Goal: Book appointment/travel/reservation

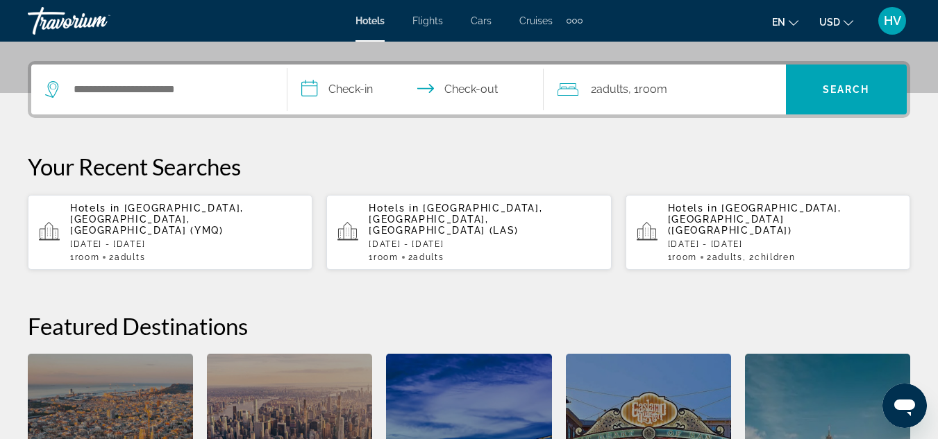
scroll to position [347, 0]
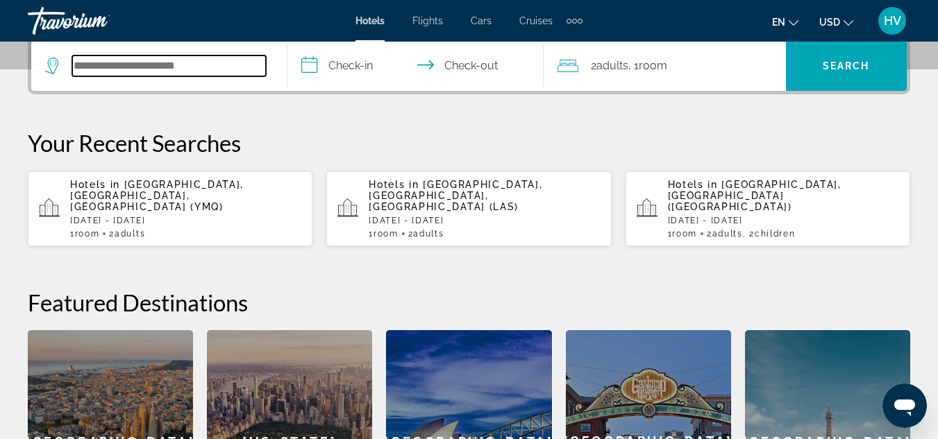
click at [90, 72] on input "Search hotel destination" at bounding box center [169, 66] width 194 height 21
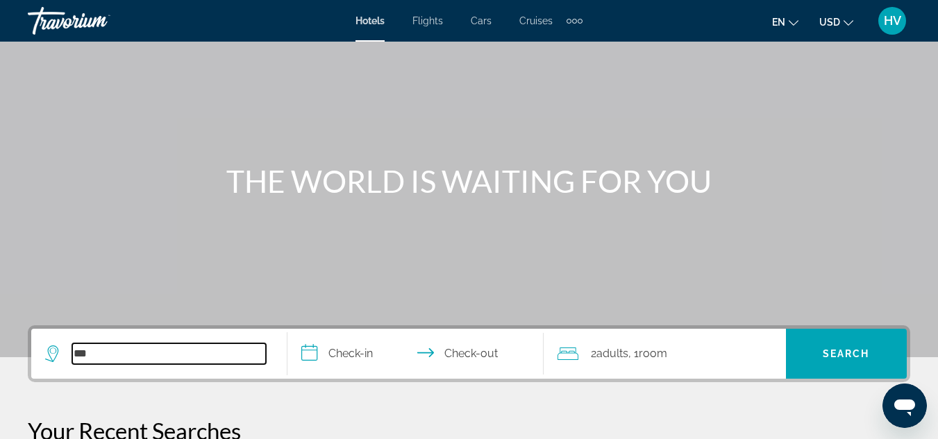
scroll to position [139, 0]
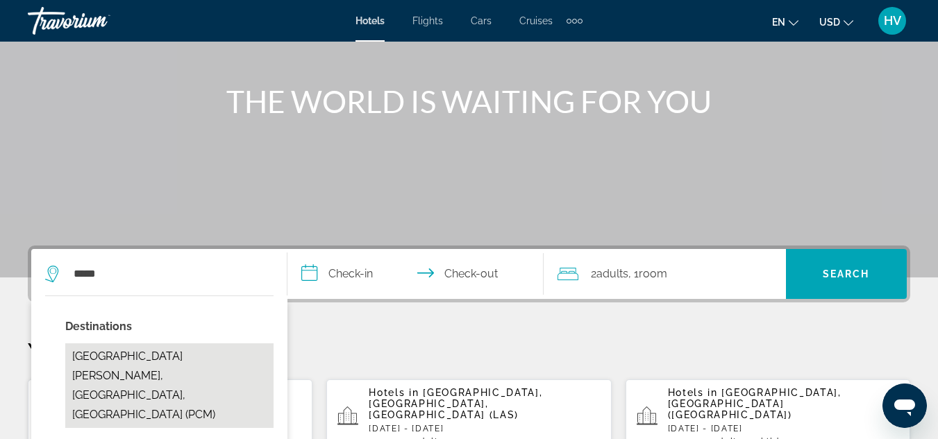
click at [217, 354] on button "Playa Del Carmen, Riviera Maya, Mexico (PCM)" at bounding box center [169, 386] width 208 height 85
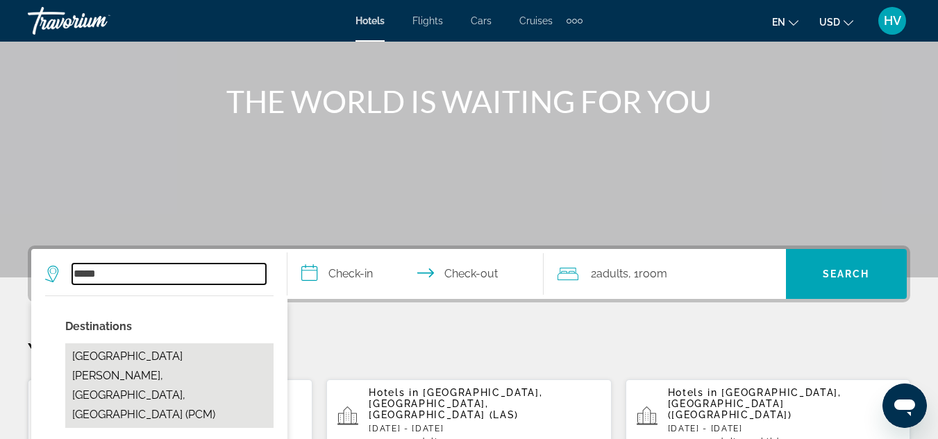
type input "**********"
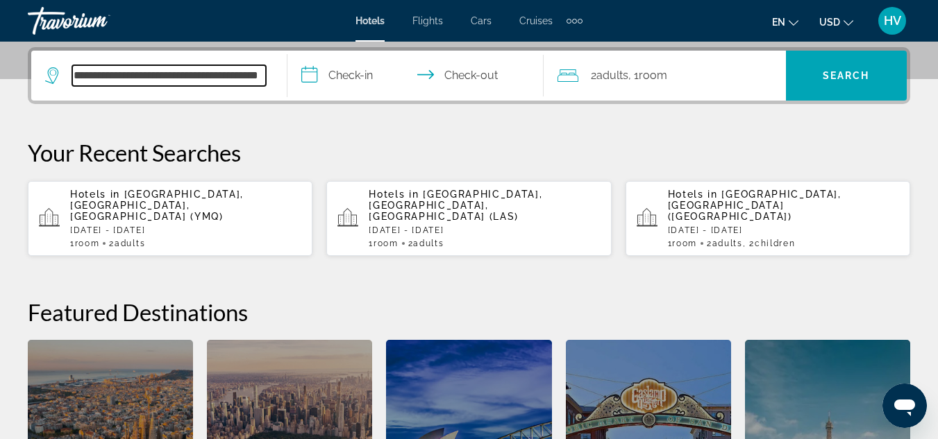
scroll to position [340, 0]
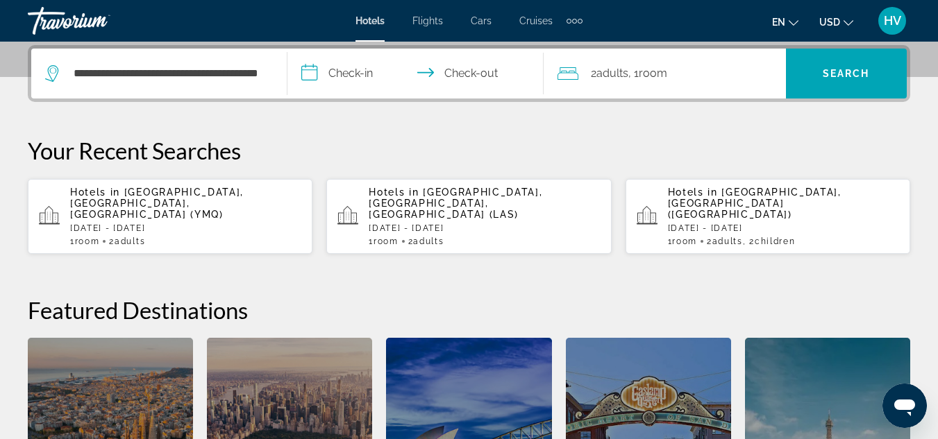
click at [349, 78] on input "**********" at bounding box center [418, 76] width 262 height 54
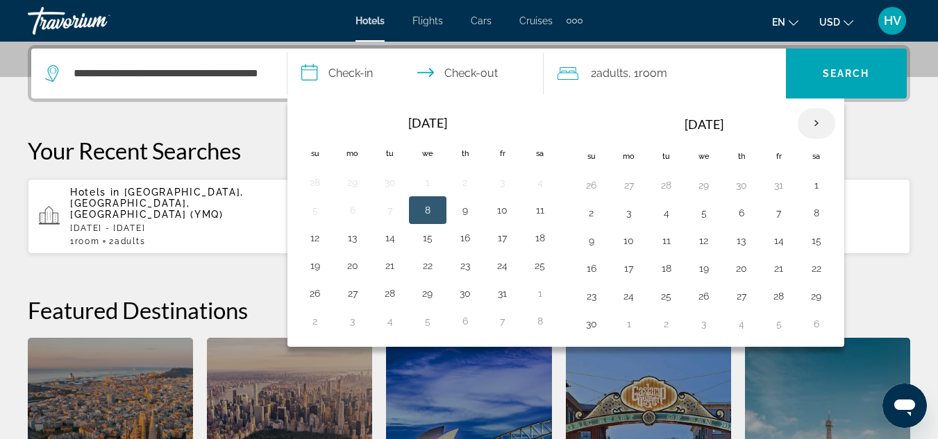
click at [822, 118] on th "Next month" at bounding box center [816, 123] width 37 height 31
click at [667, 265] on button "23" at bounding box center [666, 268] width 22 height 19
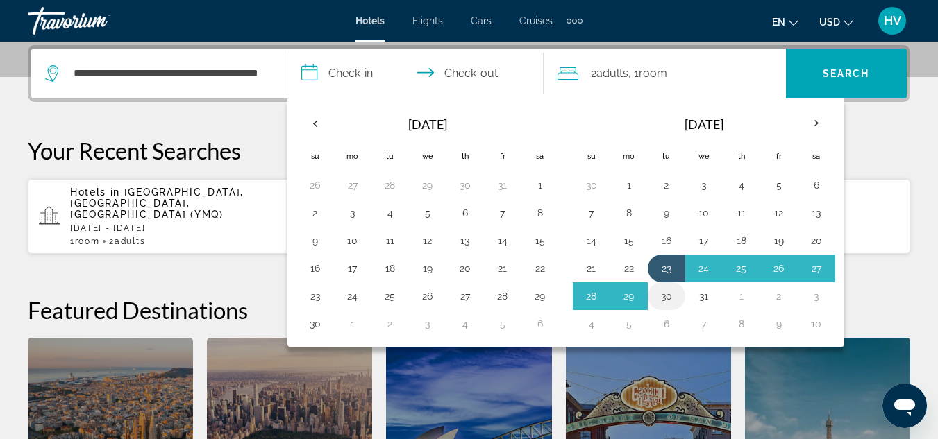
click at [666, 292] on button "30" at bounding box center [666, 296] width 22 height 19
type input "**********"
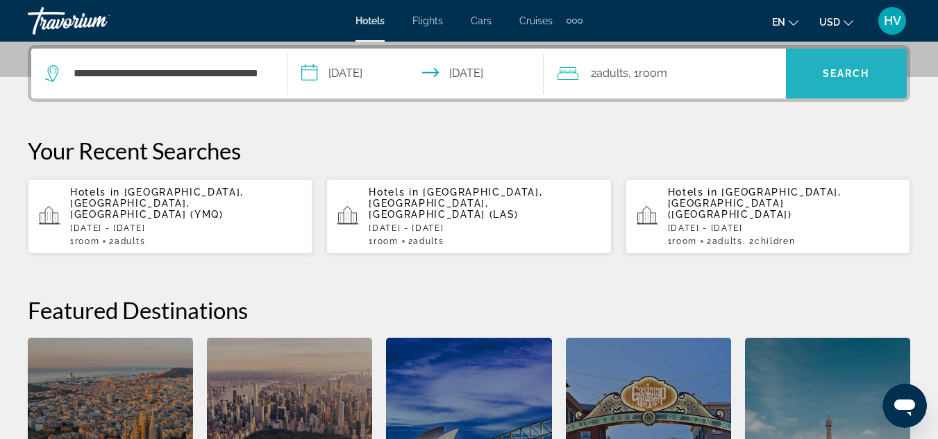
click at [841, 72] on span "Search" at bounding box center [846, 73] width 47 height 11
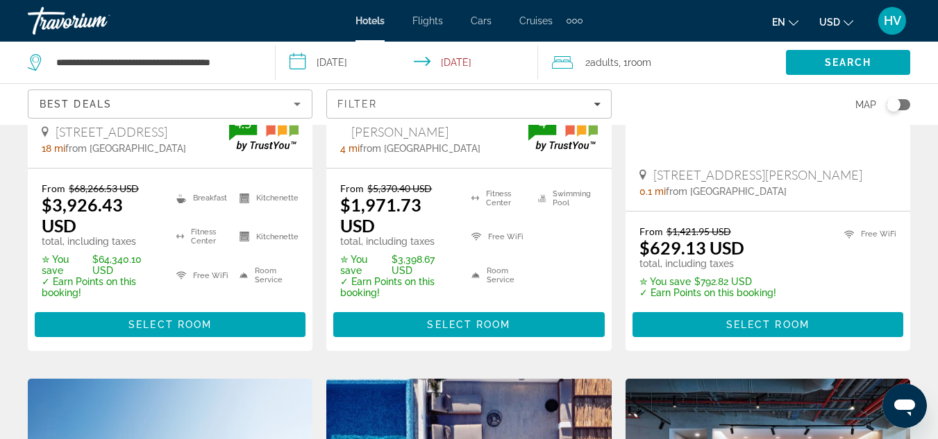
scroll to position [347, 0]
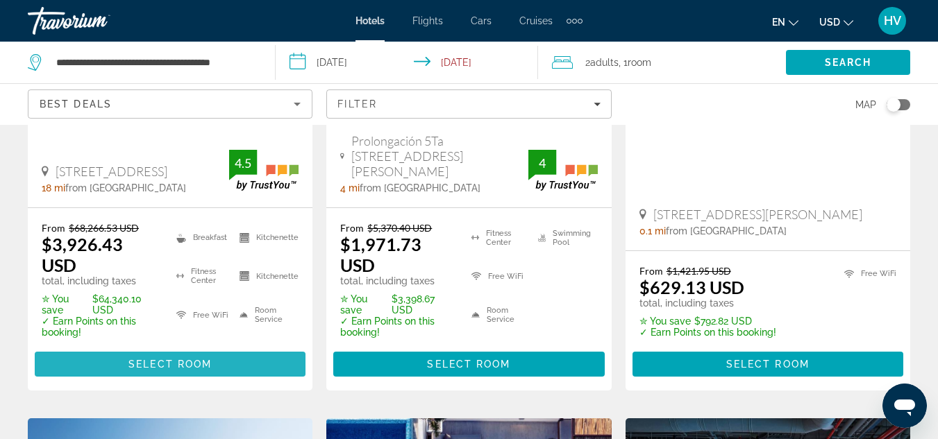
click at [196, 364] on span "Select Room" at bounding box center [169, 364] width 83 height 11
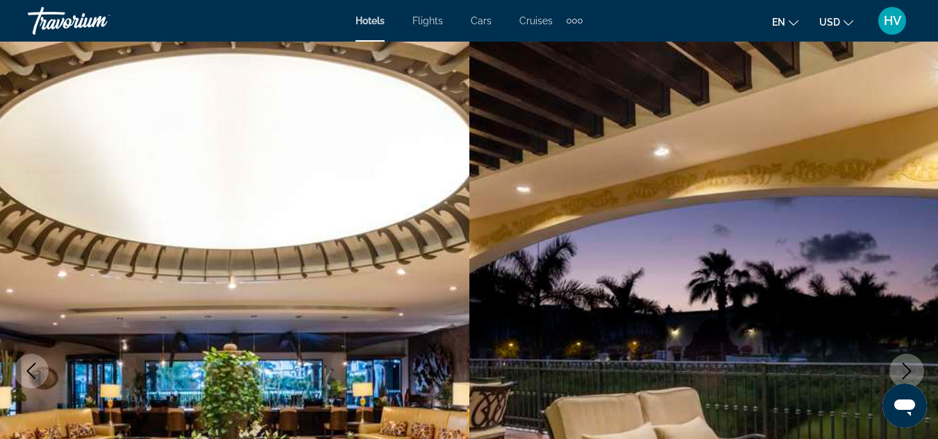
scroll to position [208, 0]
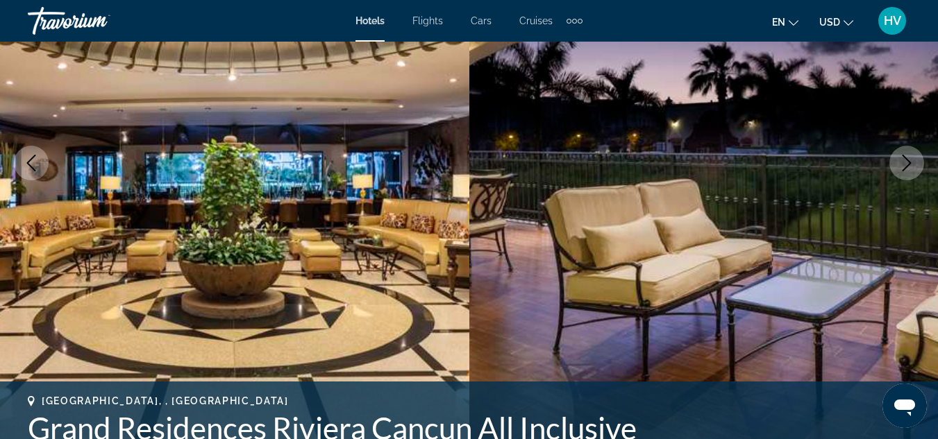
click at [905, 164] on icon "Next image" at bounding box center [906, 163] width 17 height 17
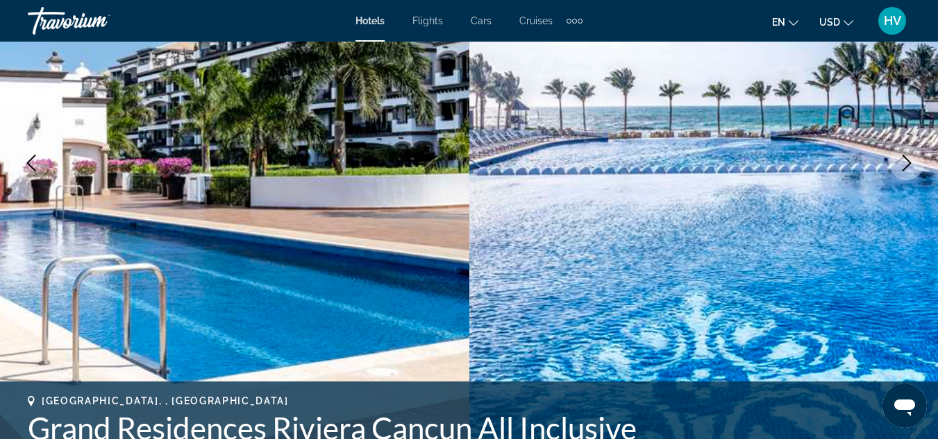
click at [905, 164] on icon "Next image" at bounding box center [906, 163] width 17 height 17
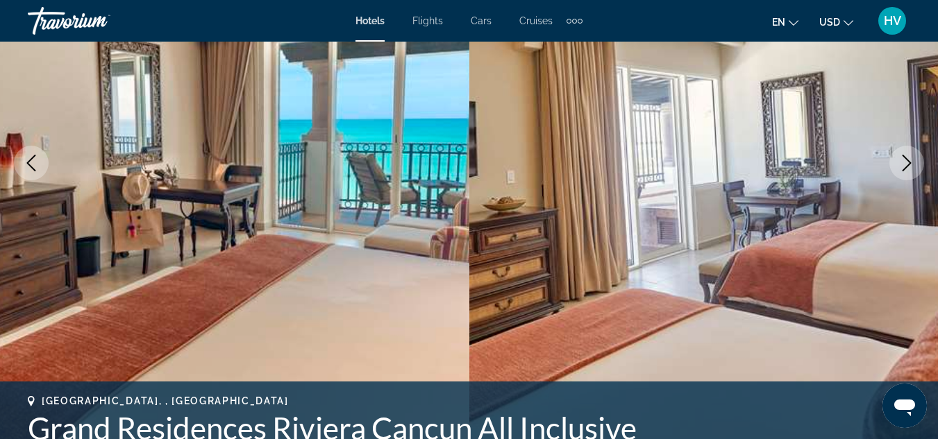
click at [905, 164] on icon "Next image" at bounding box center [906, 163] width 17 height 17
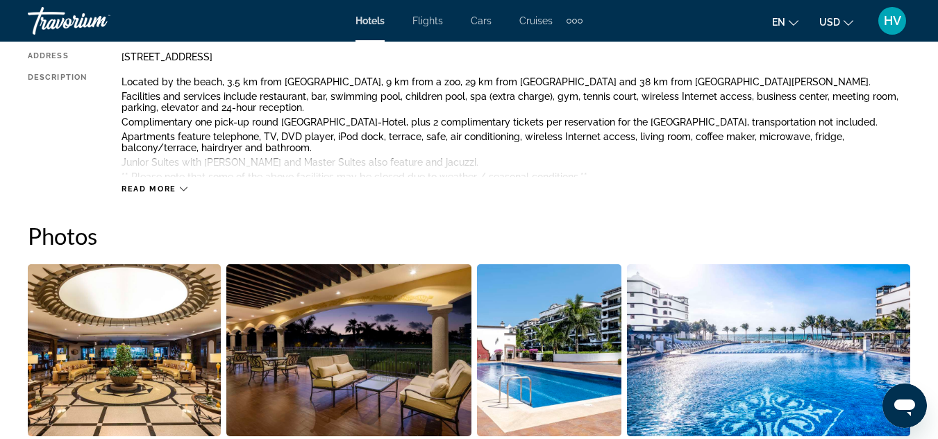
scroll to position [417, 0]
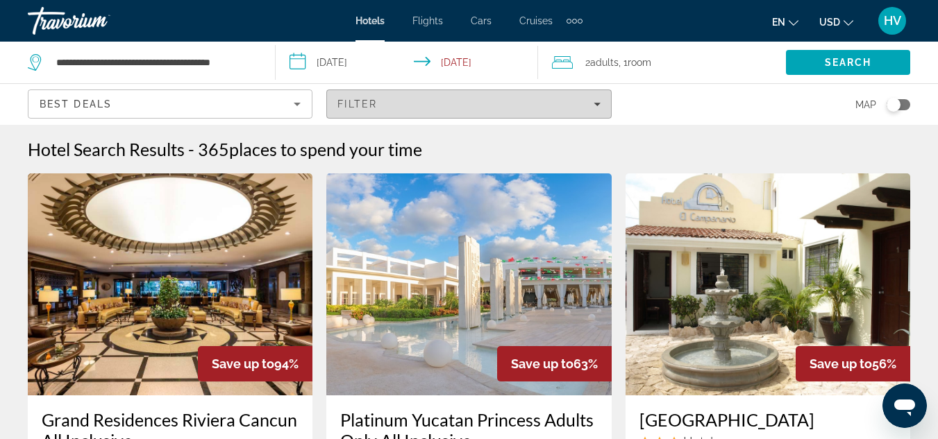
click at [605, 110] on span "Filters" at bounding box center [468, 103] width 283 height 33
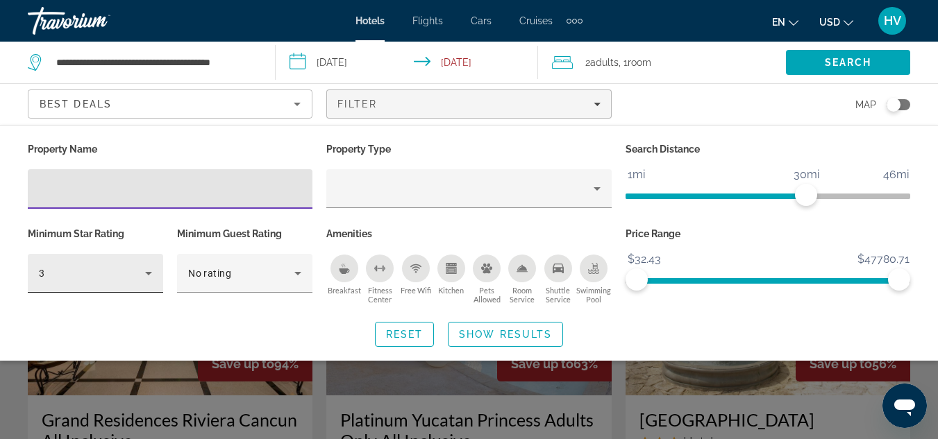
click at [149, 287] on div "3" at bounding box center [95, 273] width 113 height 39
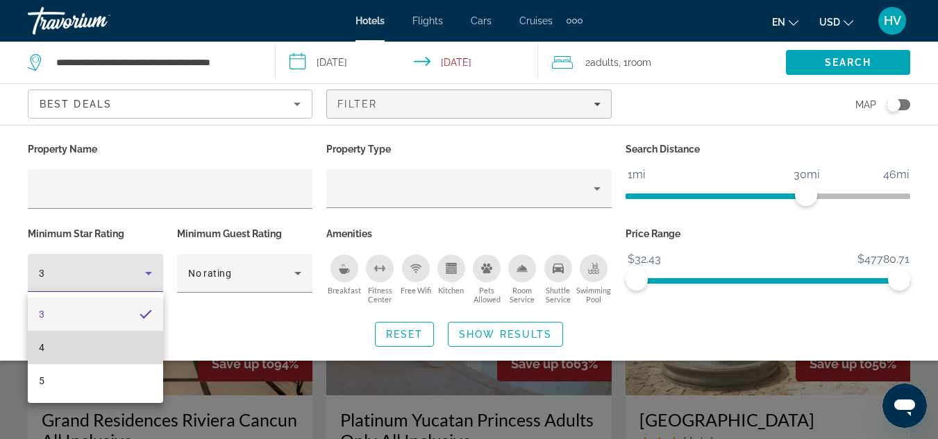
click at [142, 346] on mat-option "4" at bounding box center [95, 347] width 135 height 33
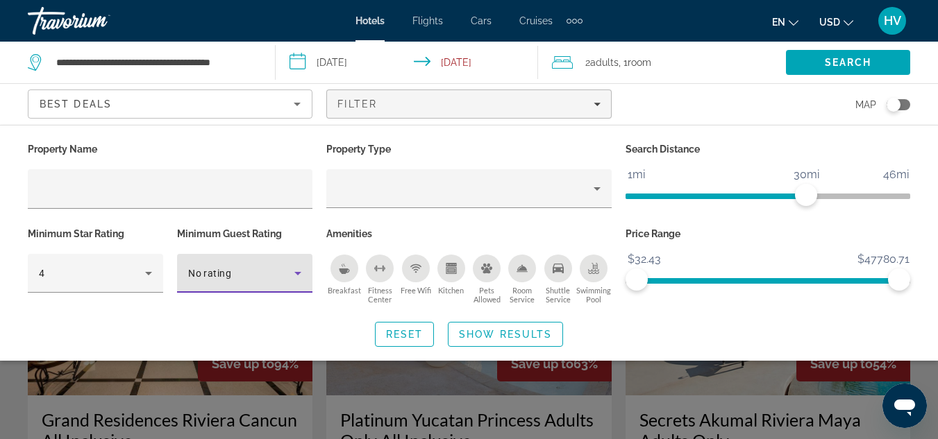
click at [297, 276] on icon "Hotel Filters" at bounding box center [298, 273] width 17 height 17
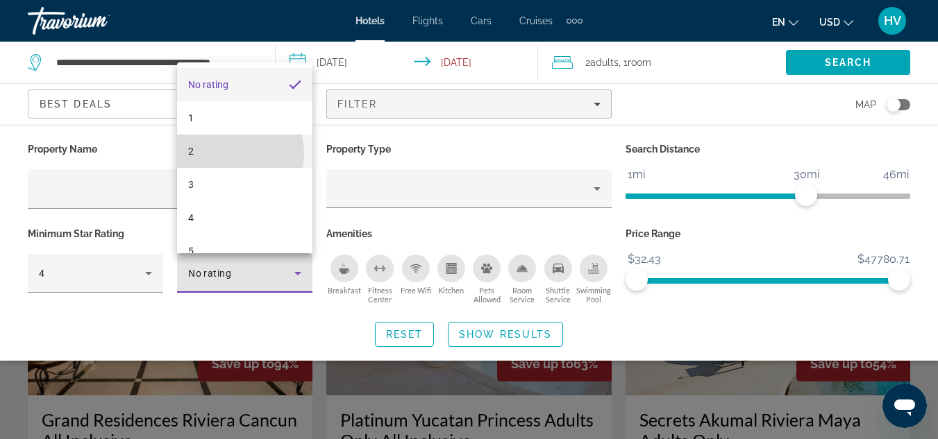
click at [218, 154] on mat-option "2" at bounding box center [244, 151] width 135 height 33
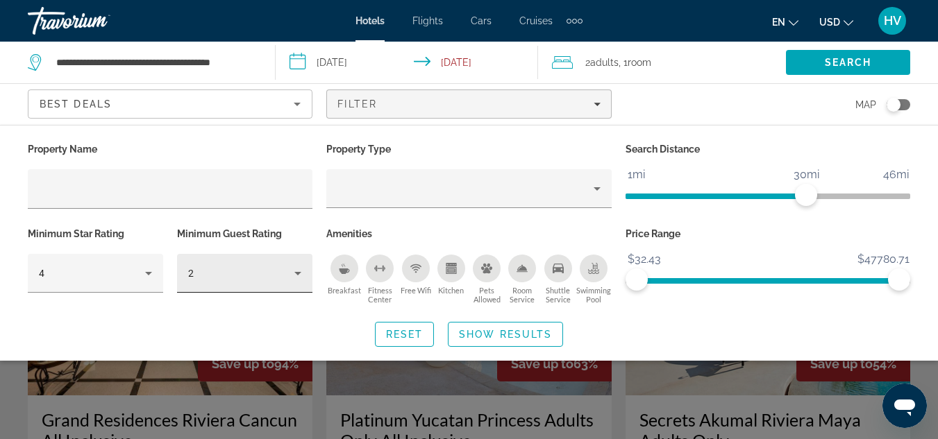
click at [299, 283] on div "2" at bounding box center [244, 273] width 113 height 39
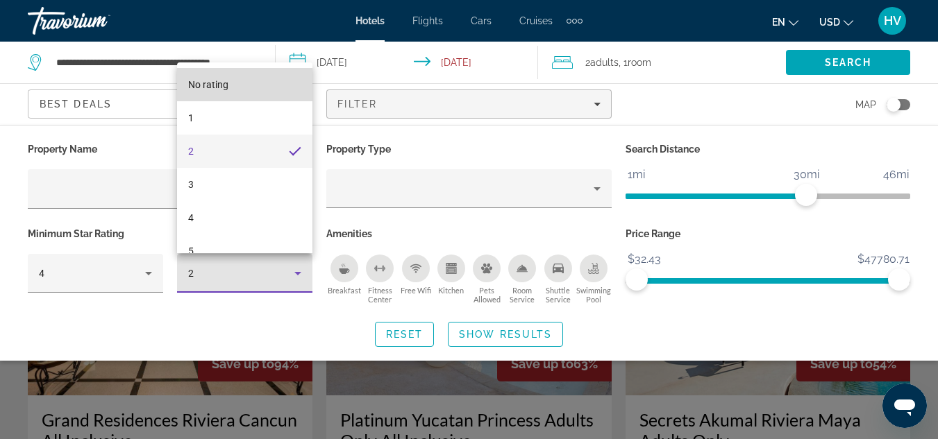
click at [253, 92] on mat-option "No rating" at bounding box center [244, 84] width 135 height 33
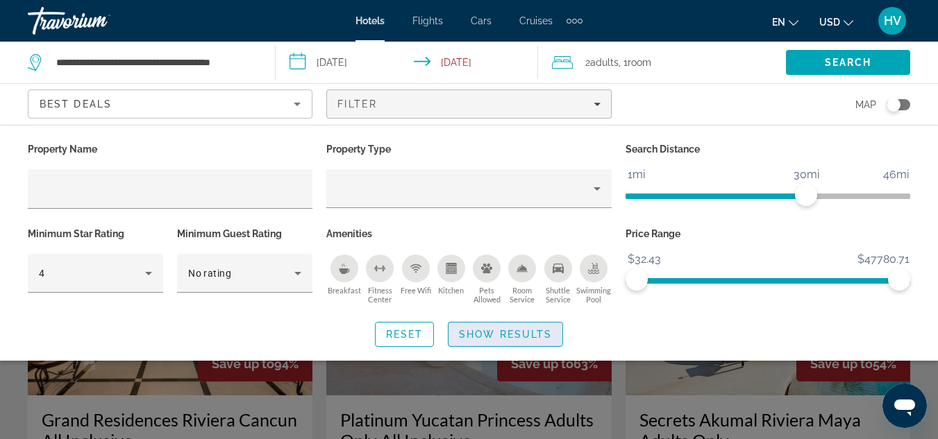
click at [480, 332] on span "Show Results" at bounding box center [505, 334] width 93 height 11
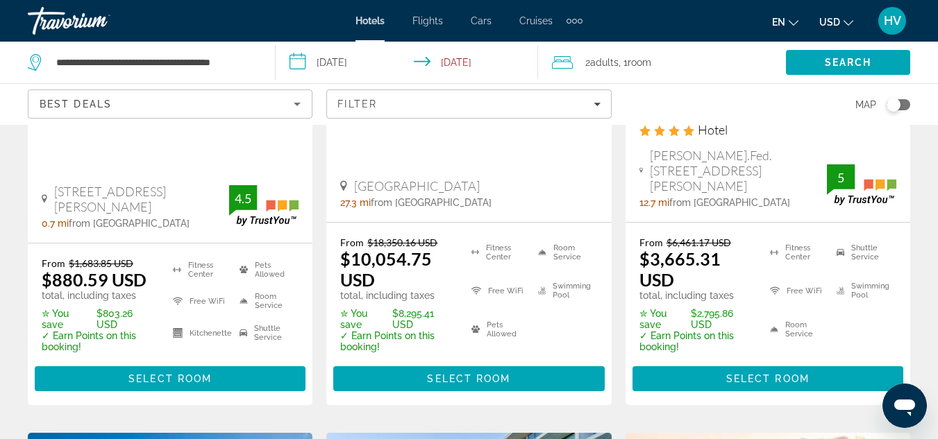
scroll to position [972, 0]
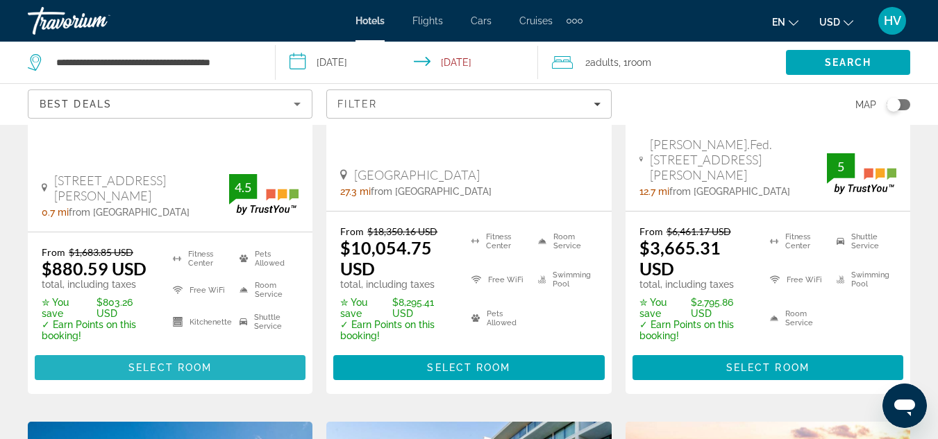
click at [108, 351] on span "Main content" at bounding box center [170, 367] width 271 height 33
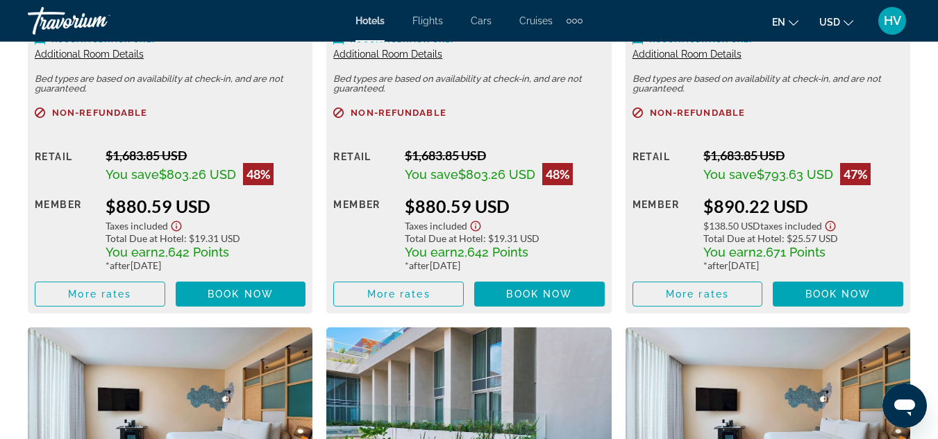
scroll to position [2361, 0]
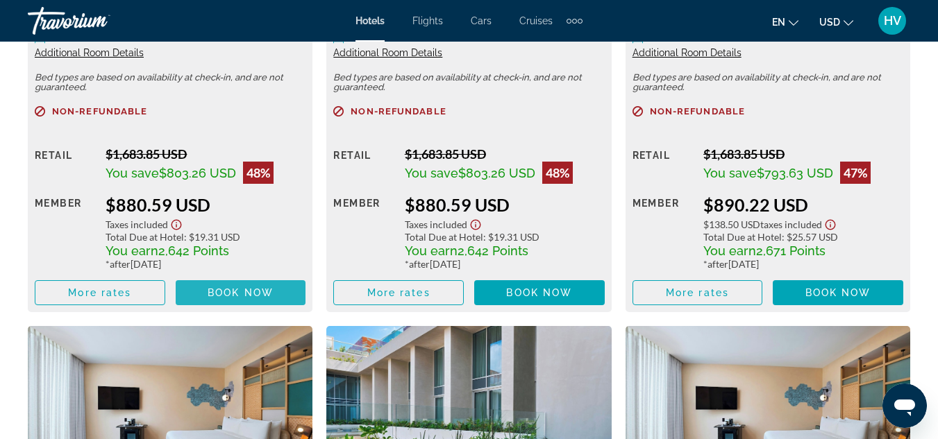
click at [232, 287] on span "Book now" at bounding box center [241, 292] width 66 height 11
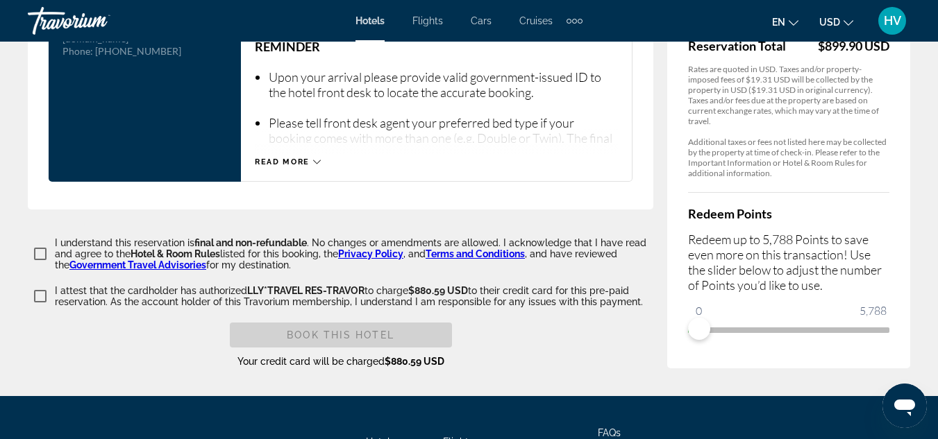
scroll to position [2013, 0]
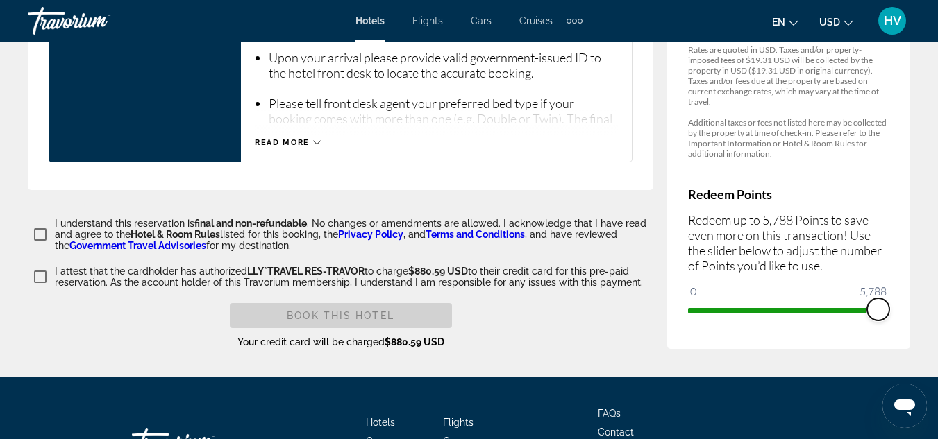
drag, startPoint x: 699, startPoint y: 282, endPoint x: 892, endPoint y: 261, distance: 194.1
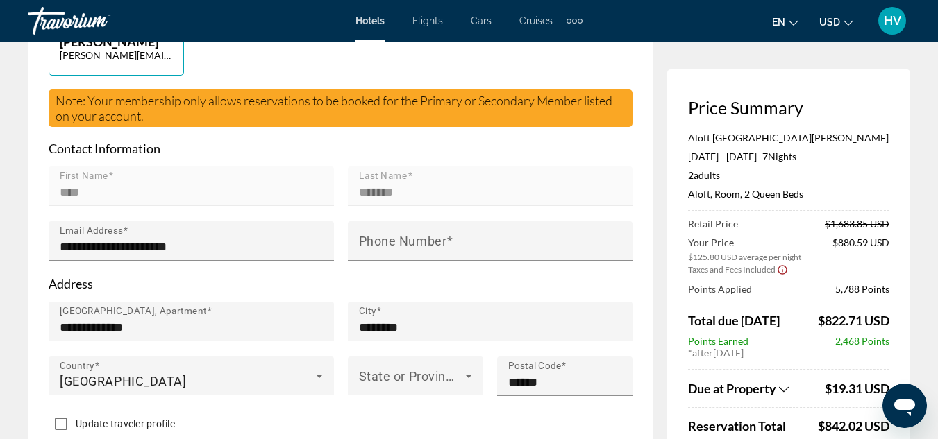
scroll to position [0, 0]
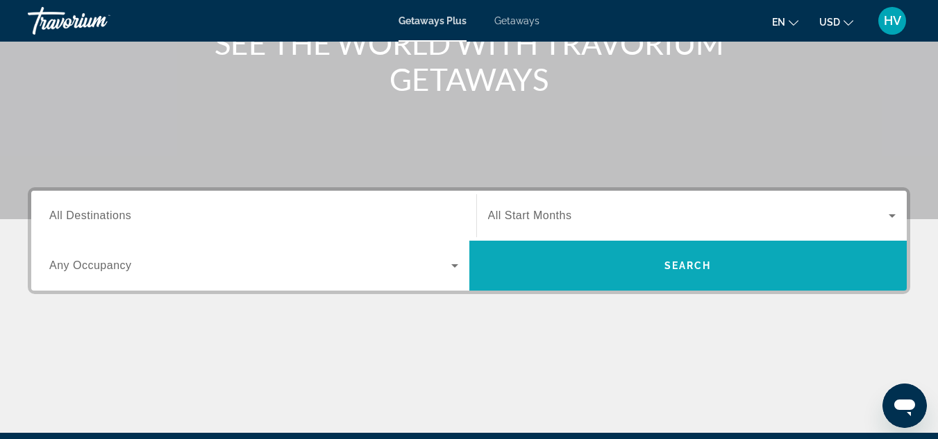
scroll to position [139, 0]
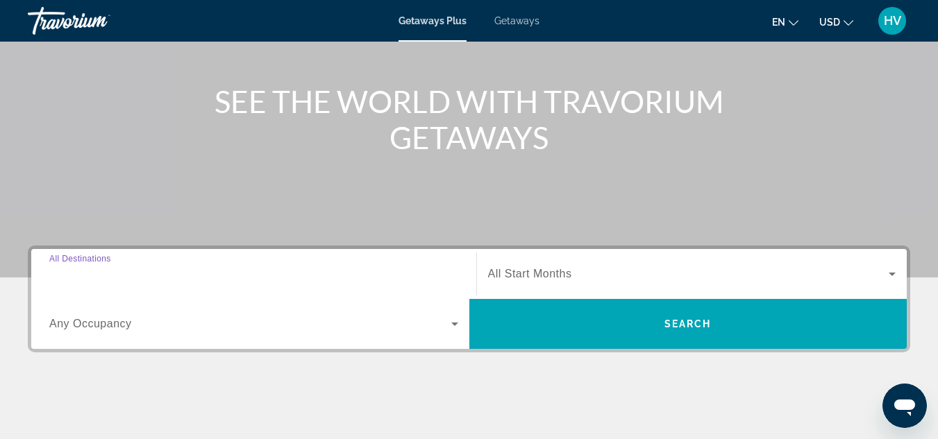
click at [258, 276] on input "Destination All Destinations" at bounding box center [253, 275] width 409 height 17
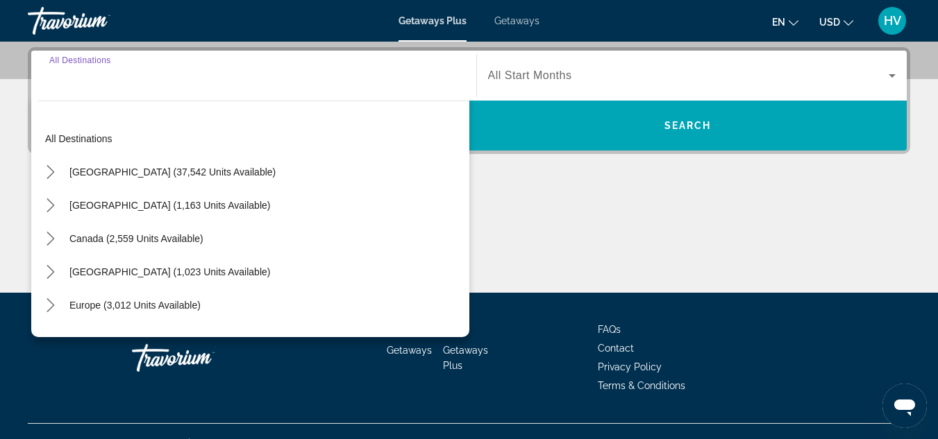
scroll to position [340, 0]
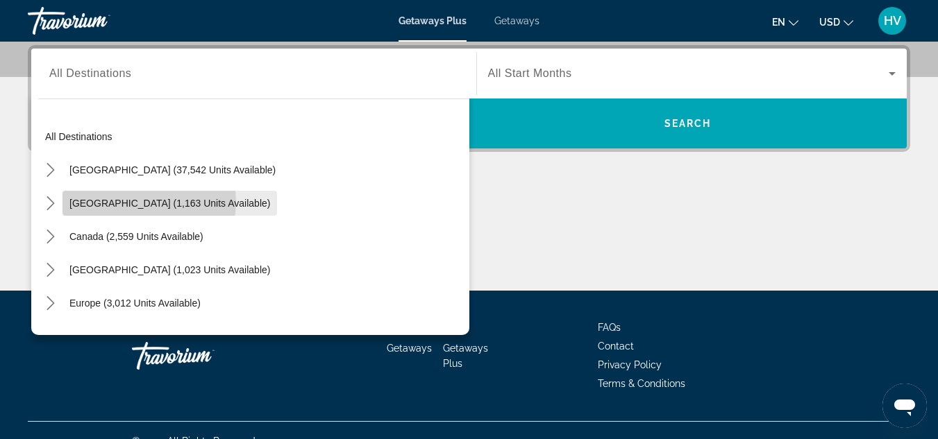
click at [149, 202] on span "[GEOGRAPHIC_DATA] (1,163 units available)" at bounding box center [169, 203] width 201 height 11
type input "**********"
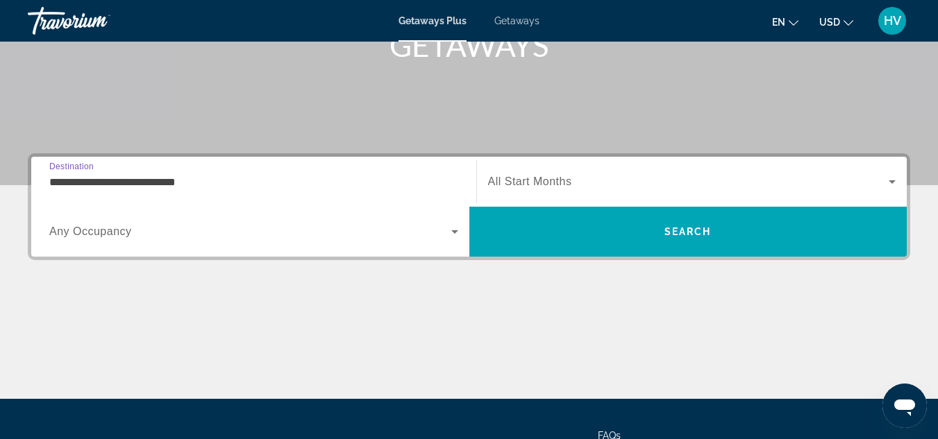
scroll to position [201, 0]
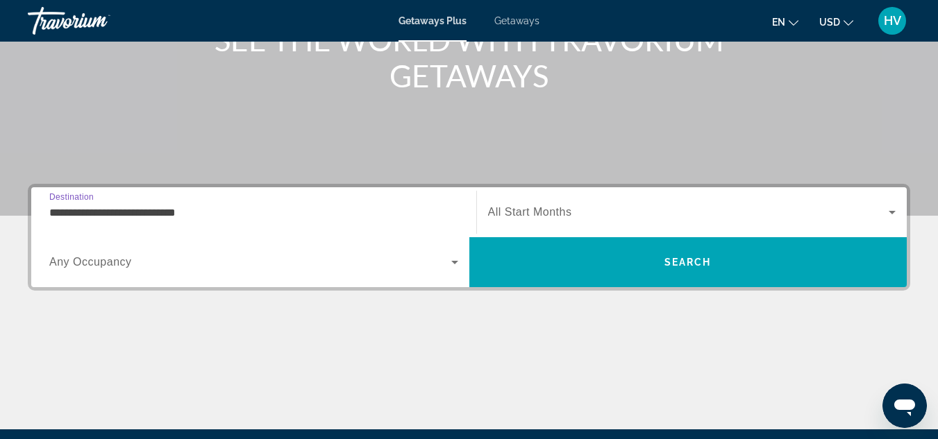
click at [879, 217] on span "Search widget" at bounding box center [688, 212] width 401 height 17
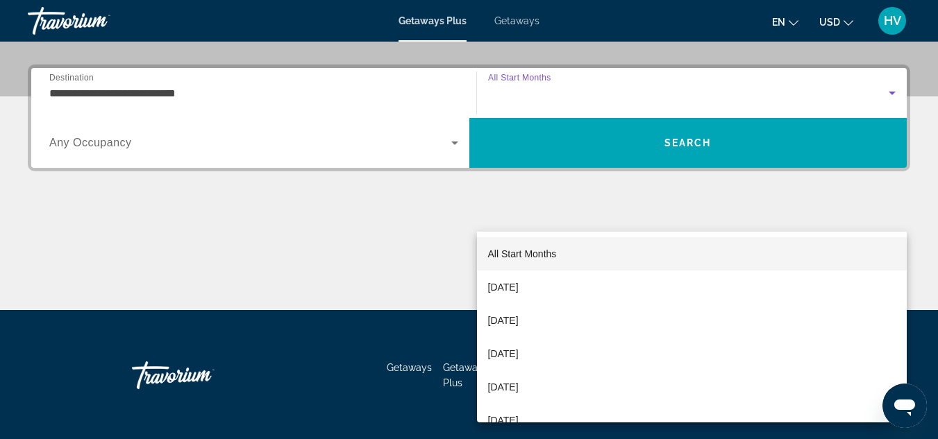
scroll to position [340, 0]
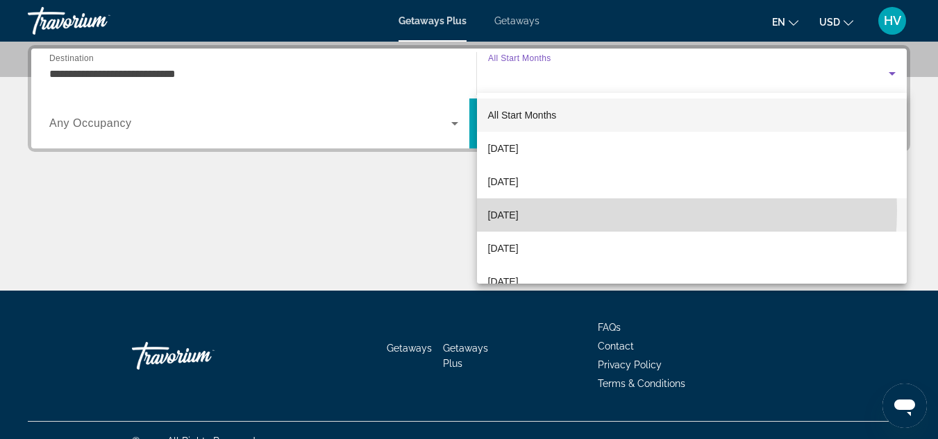
click at [584, 210] on mat-option "[DATE]" at bounding box center [692, 215] width 430 height 33
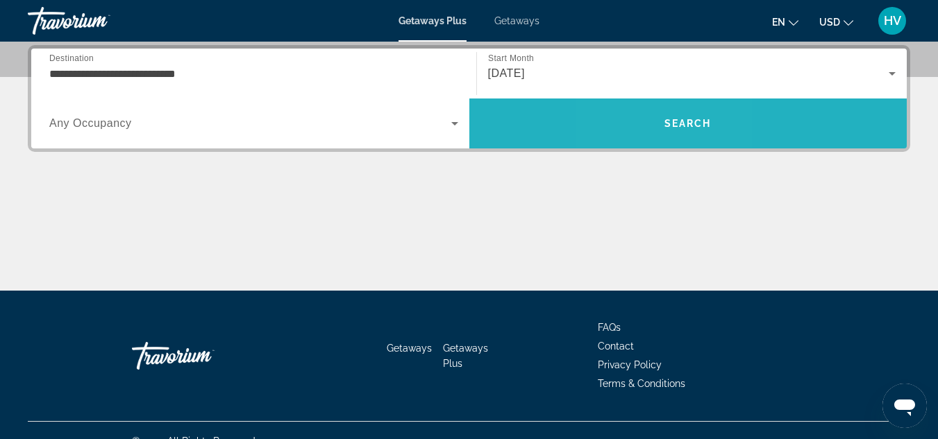
click at [653, 124] on span "Search" at bounding box center [688, 123] width 438 height 33
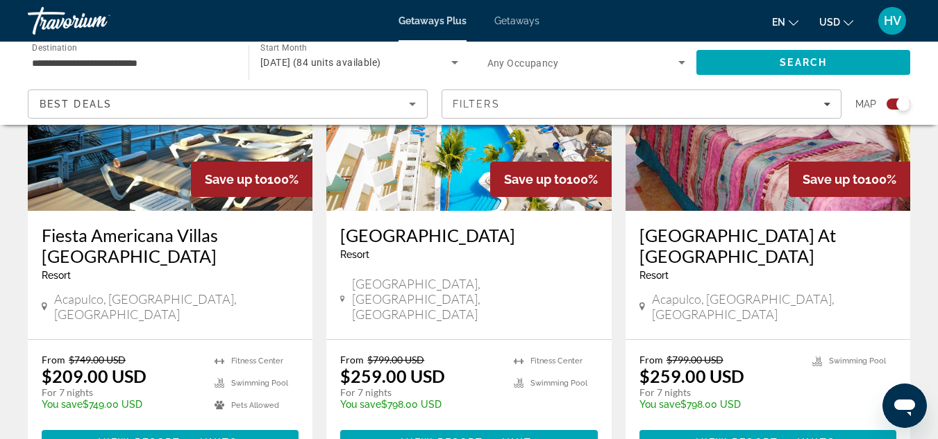
scroll to position [2291, 0]
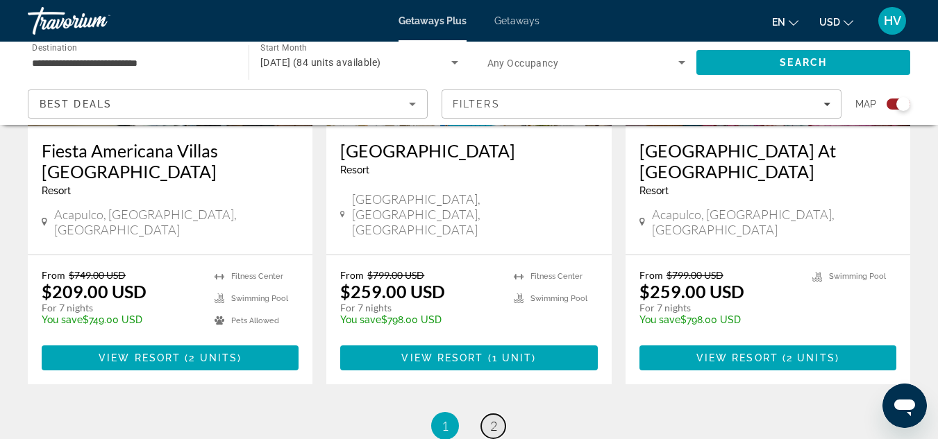
click at [489, 414] on link "page 2" at bounding box center [493, 426] width 24 height 24
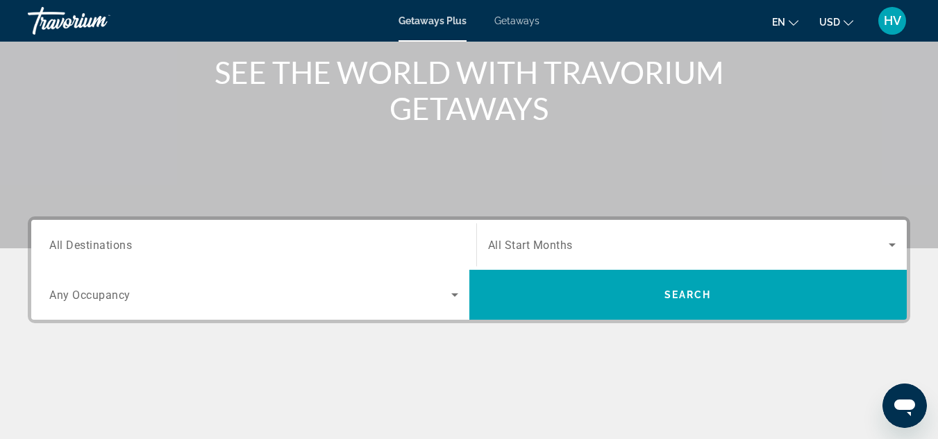
scroll to position [208, 0]
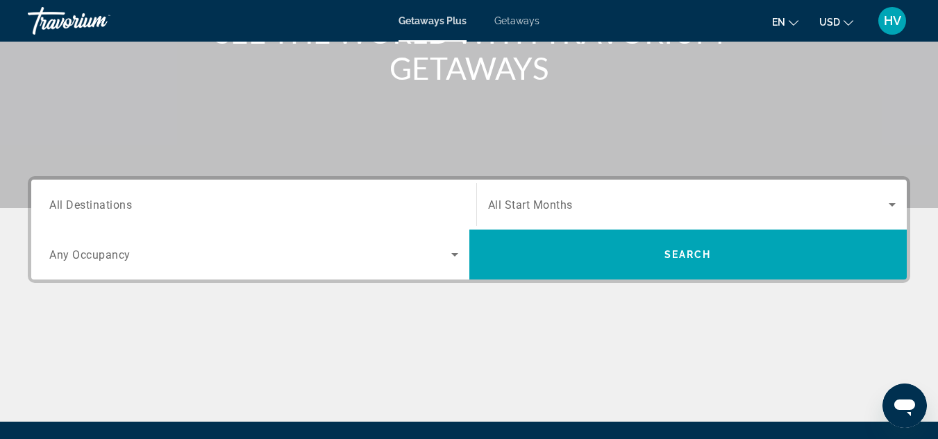
click at [457, 267] on div "Search widget" at bounding box center [253, 254] width 409 height 39
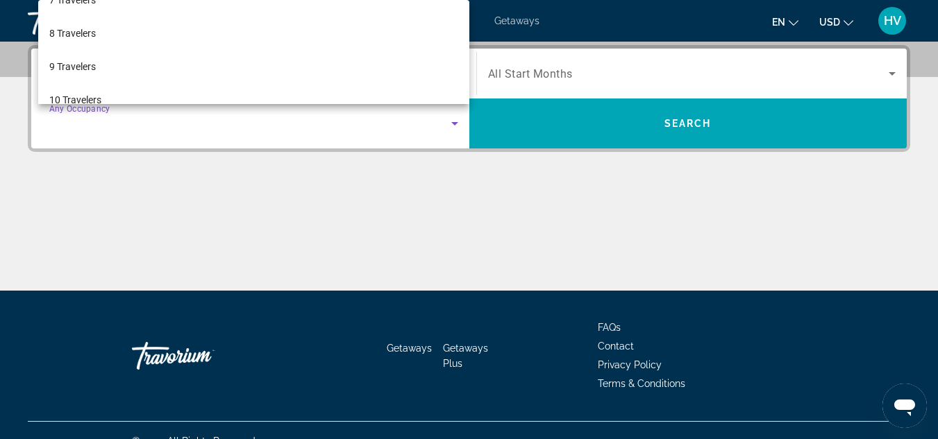
scroll to position [240, 0]
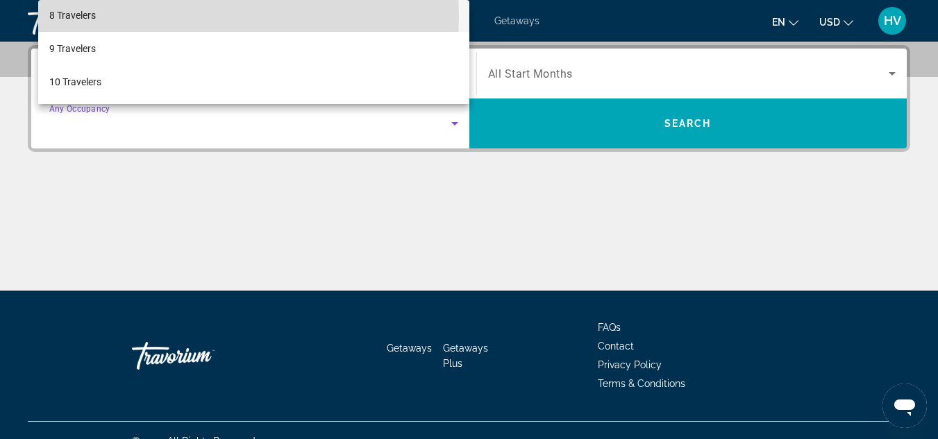
click at [160, 17] on mat-option "8 Travelers" at bounding box center [253, 15] width 431 height 33
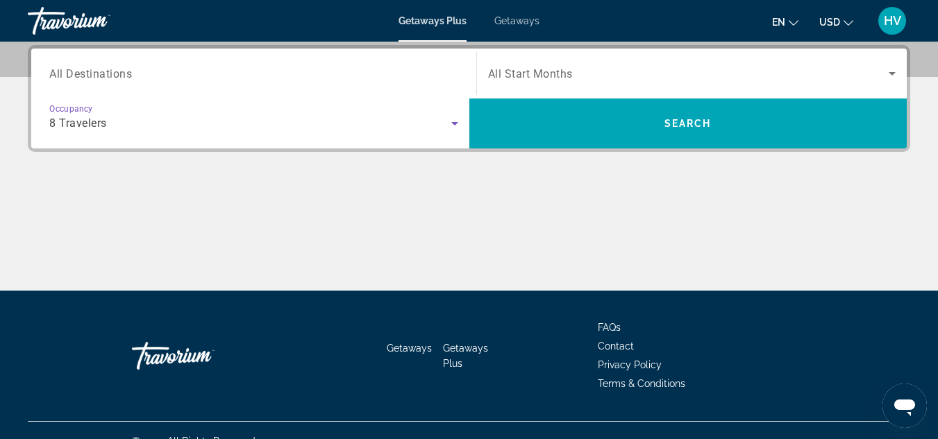
scroll to position [270, 0]
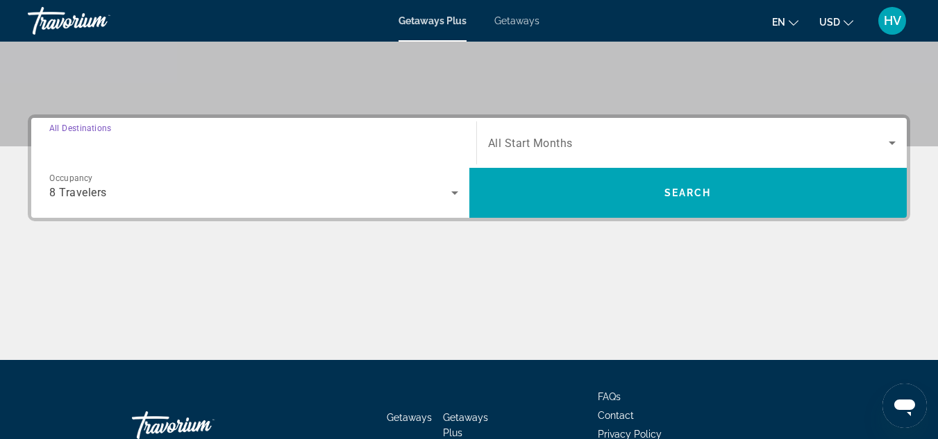
click at [346, 134] on div "Search widget" at bounding box center [253, 144] width 409 height 40
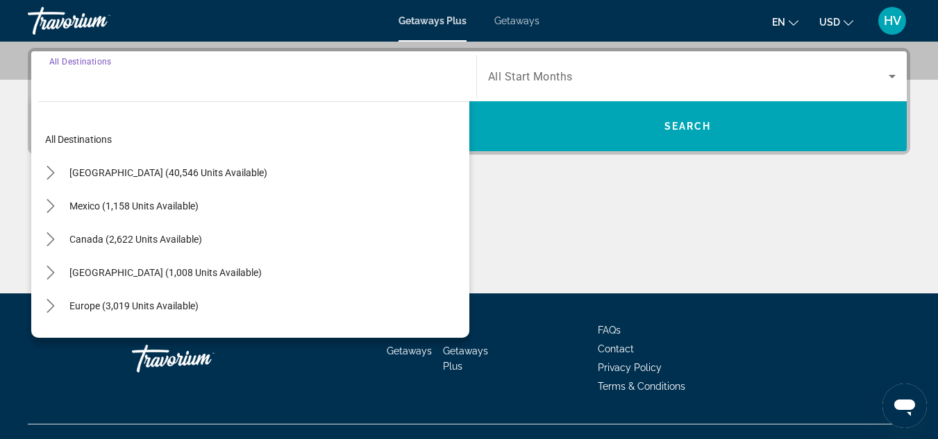
scroll to position [340, 0]
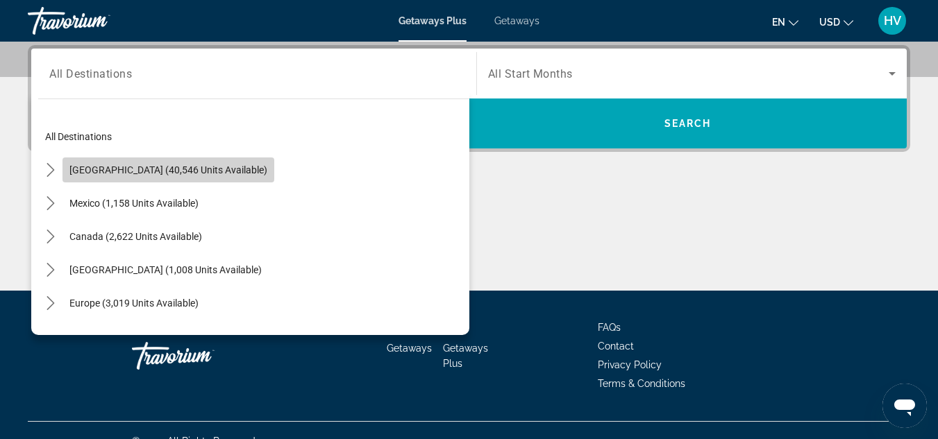
click at [213, 170] on span "[GEOGRAPHIC_DATA] (40,546 units available)" at bounding box center [168, 170] width 198 height 11
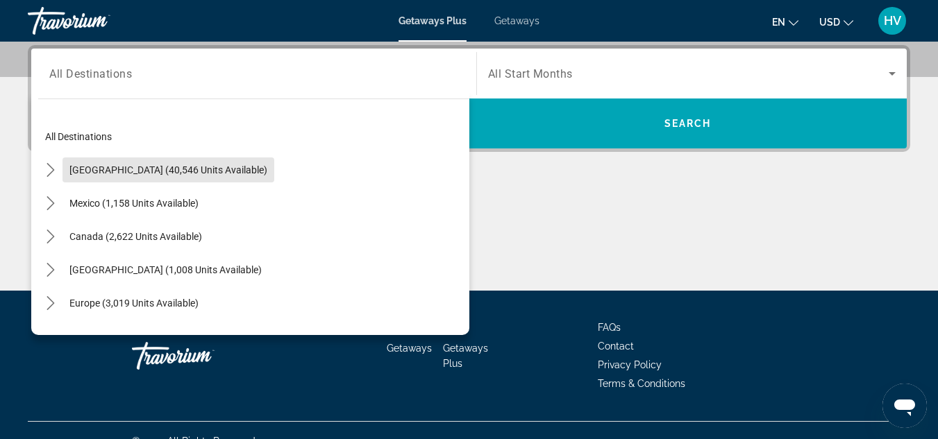
type input "**********"
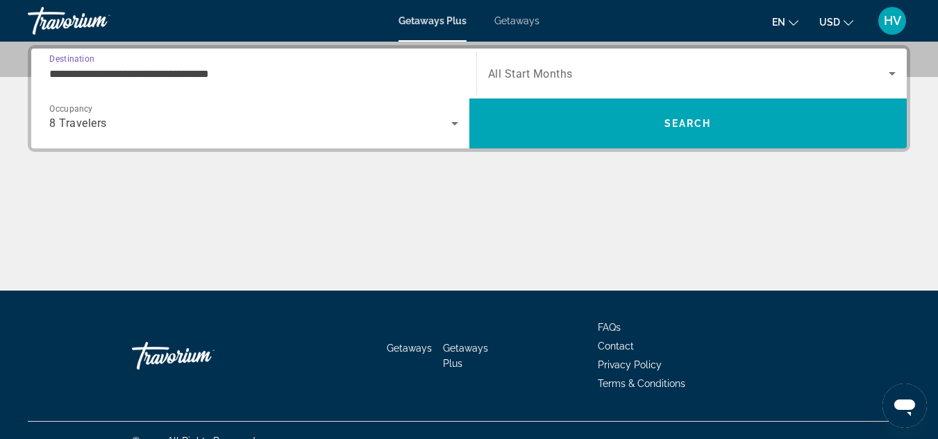
click at [614, 66] on span "Search widget" at bounding box center [688, 73] width 401 height 17
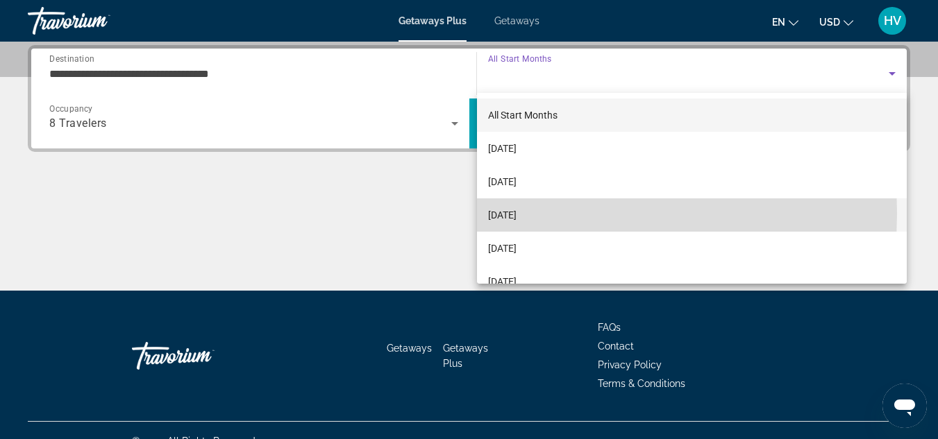
click at [517, 213] on span "[DATE]" at bounding box center [502, 215] width 28 height 17
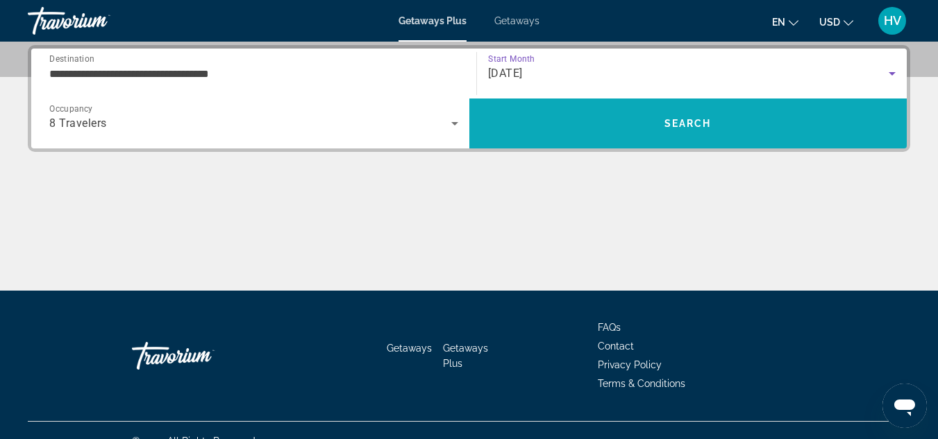
click at [624, 135] on span "Search" at bounding box center [688, 123] width 438 height 33
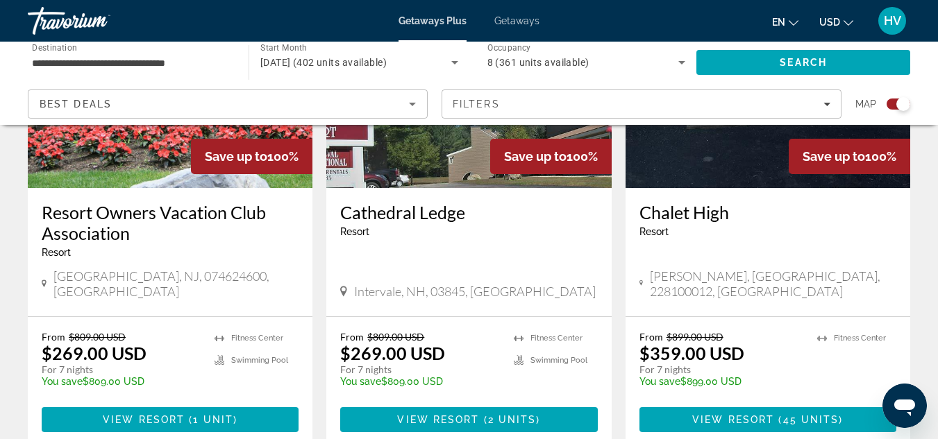
scroll to position [2222, 0]
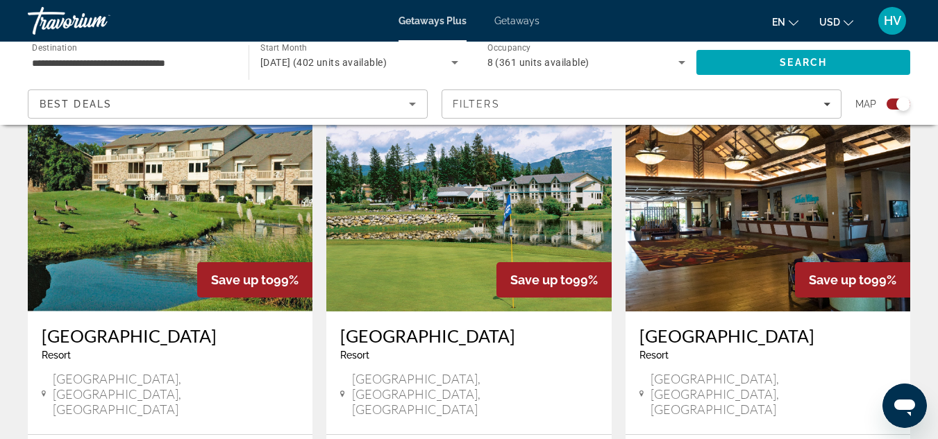
scroll to position [2077, 0]
